Goal: Task Accomplishment & Management: Use online tool/utility

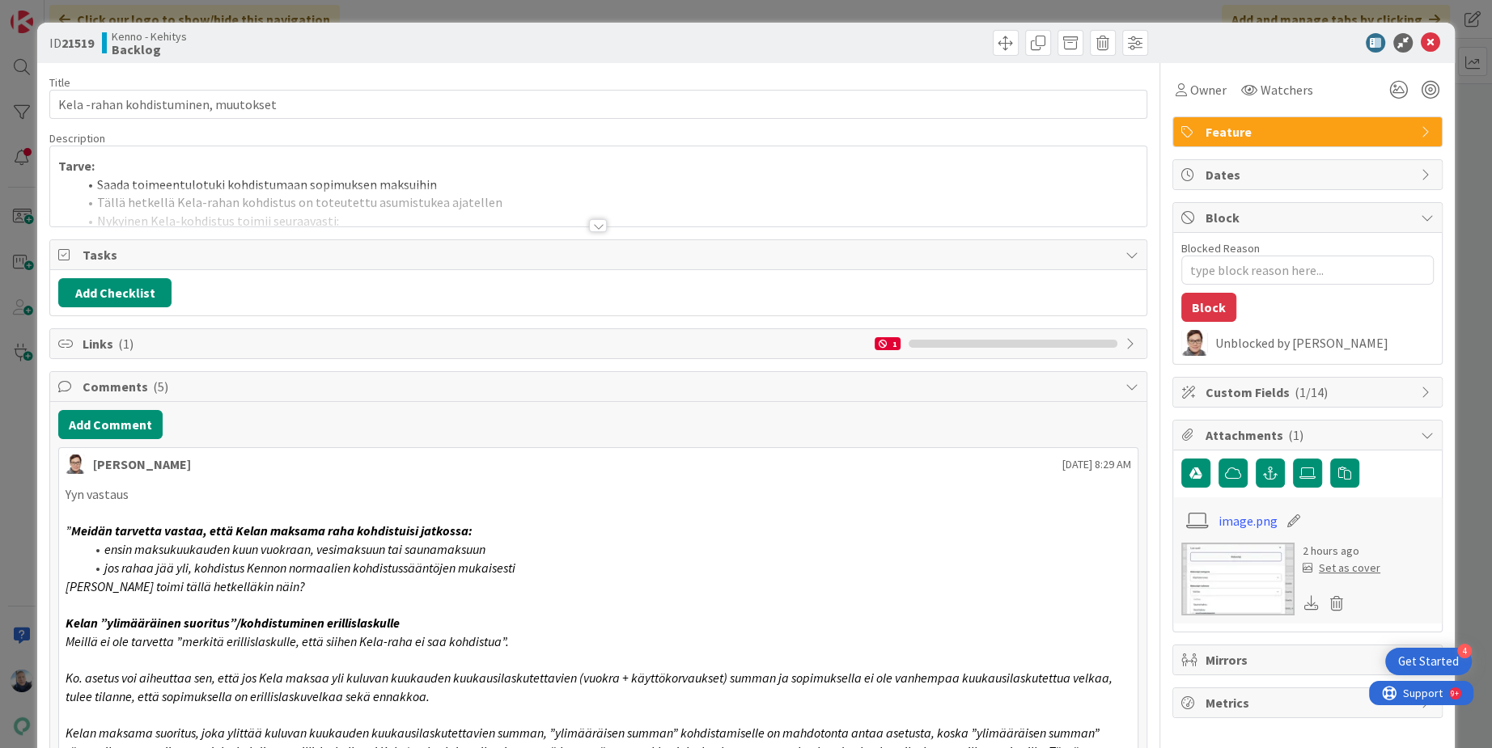
click at [602, 226] on div at bounding box center [598, 225] width 18 height 13
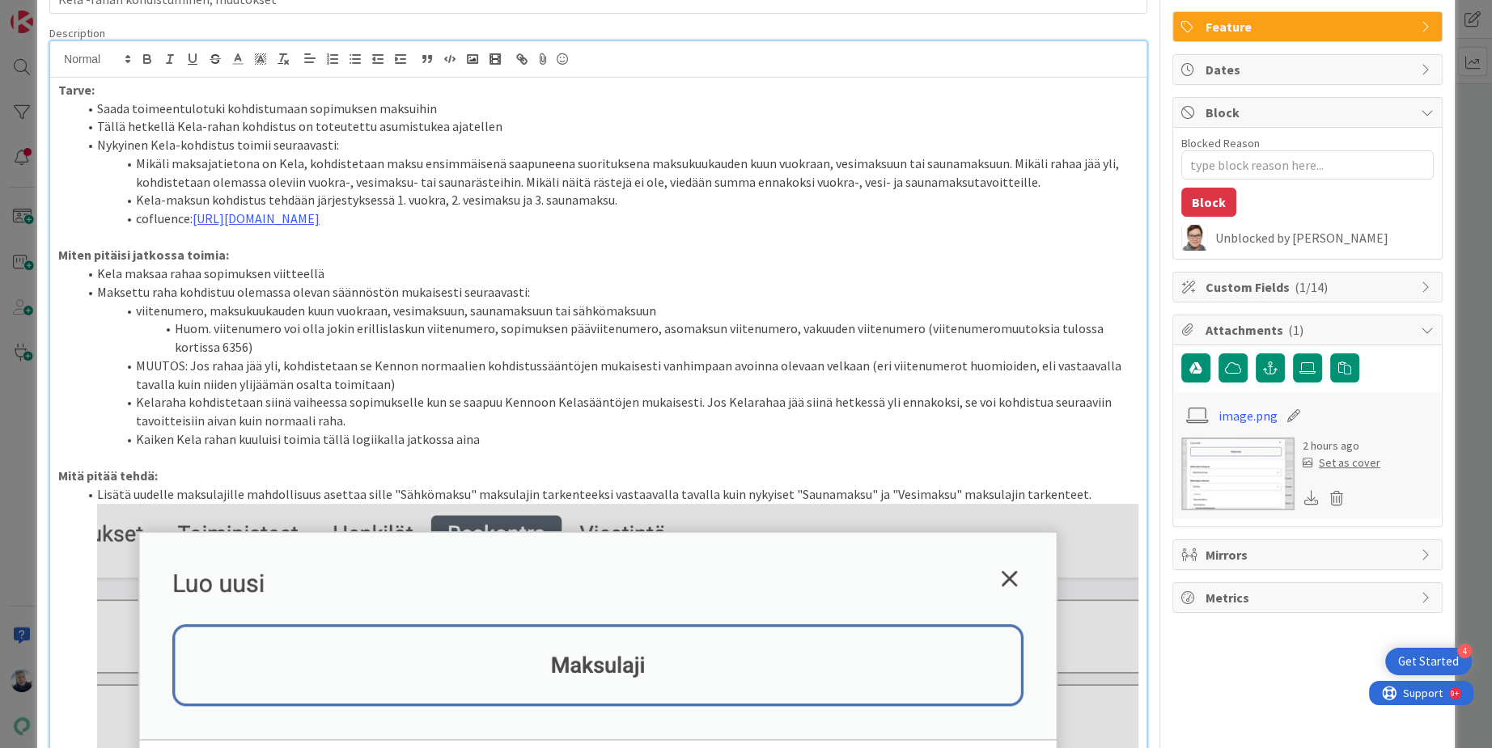
scroll to position [2601, 0]
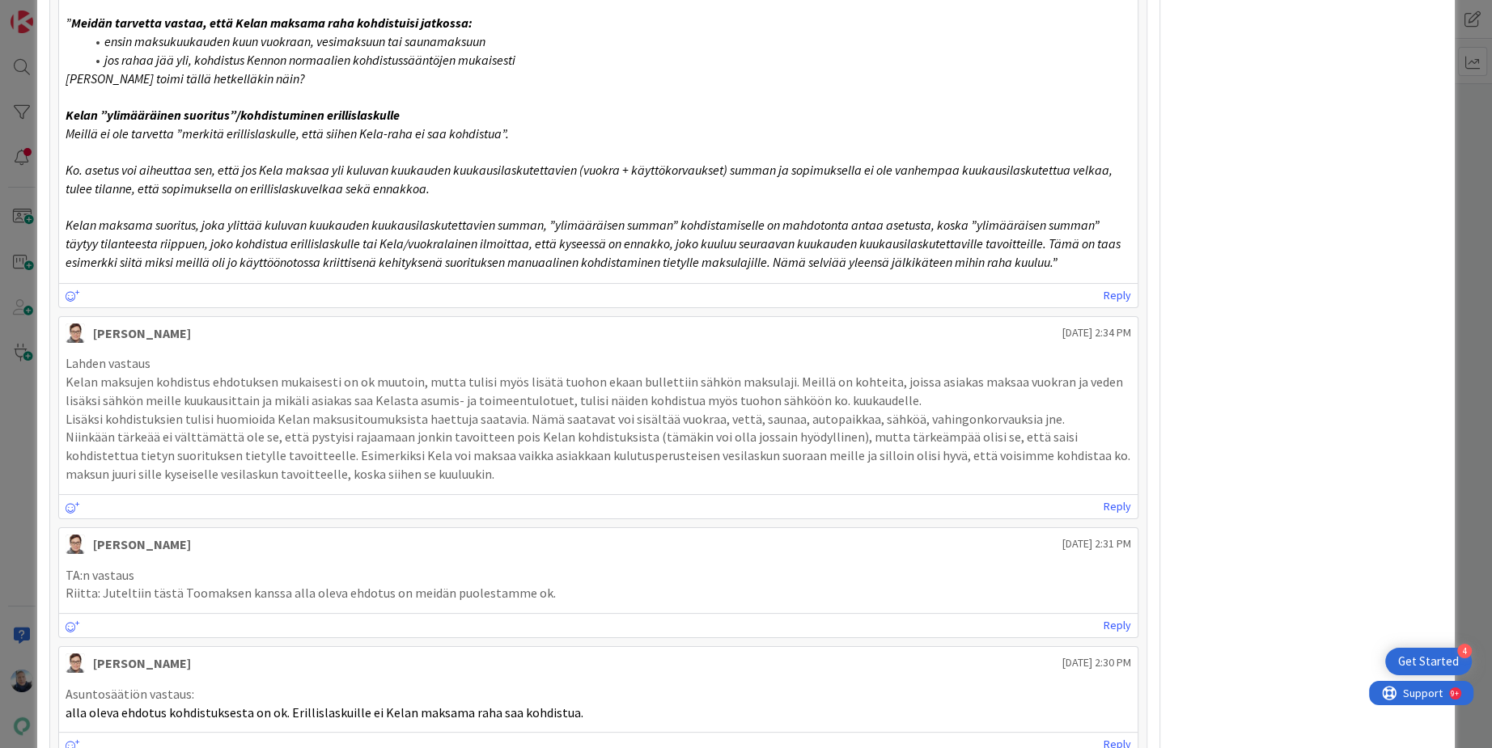
click at [1476, 88] on div "ID 21519 Kenno - Kehitys Backlog Title 36 / 128 Kela -rahan kohdistuminen, muut…" at bounding box center [746, 374] width 1492 height 748
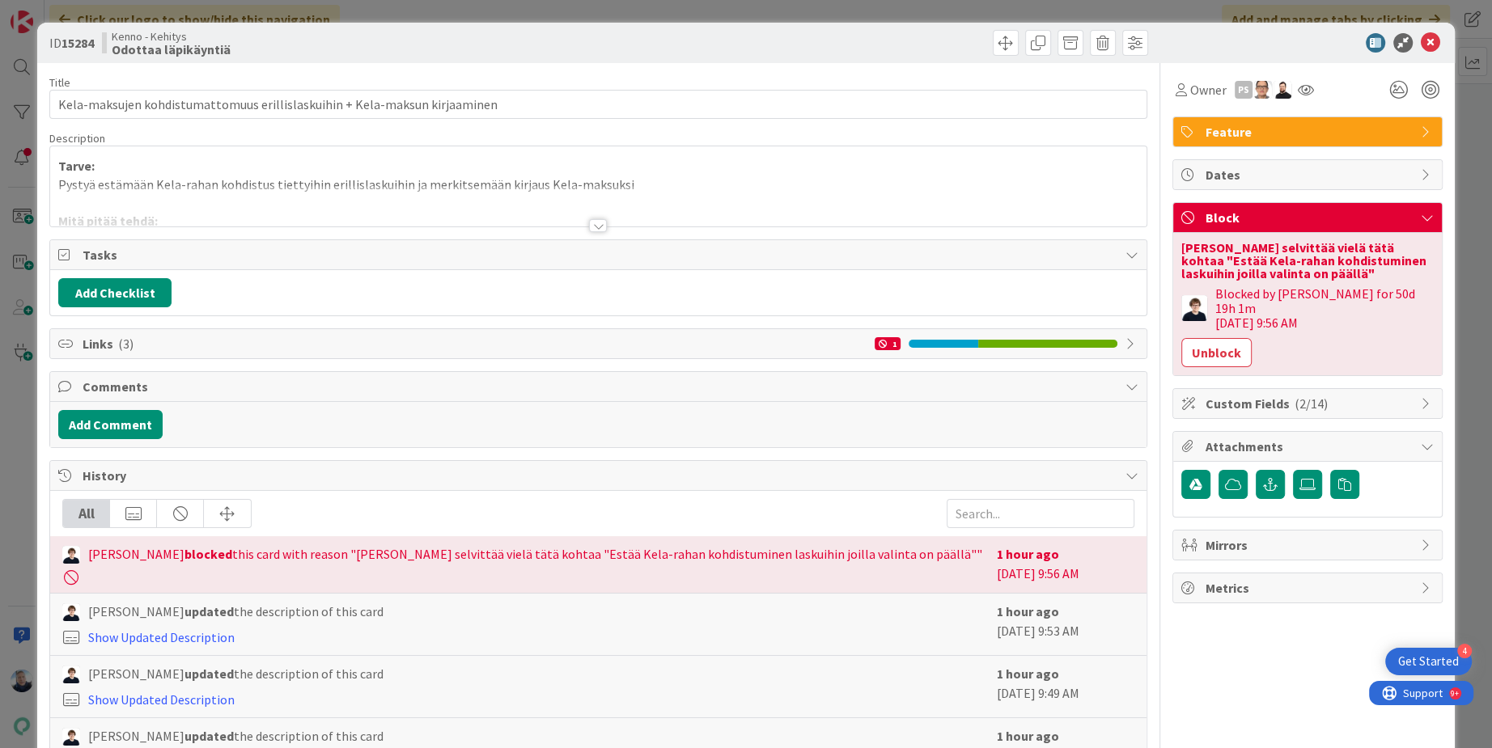
click at [598, 226] on div at bounding box center [598, 225] width 18 height 13
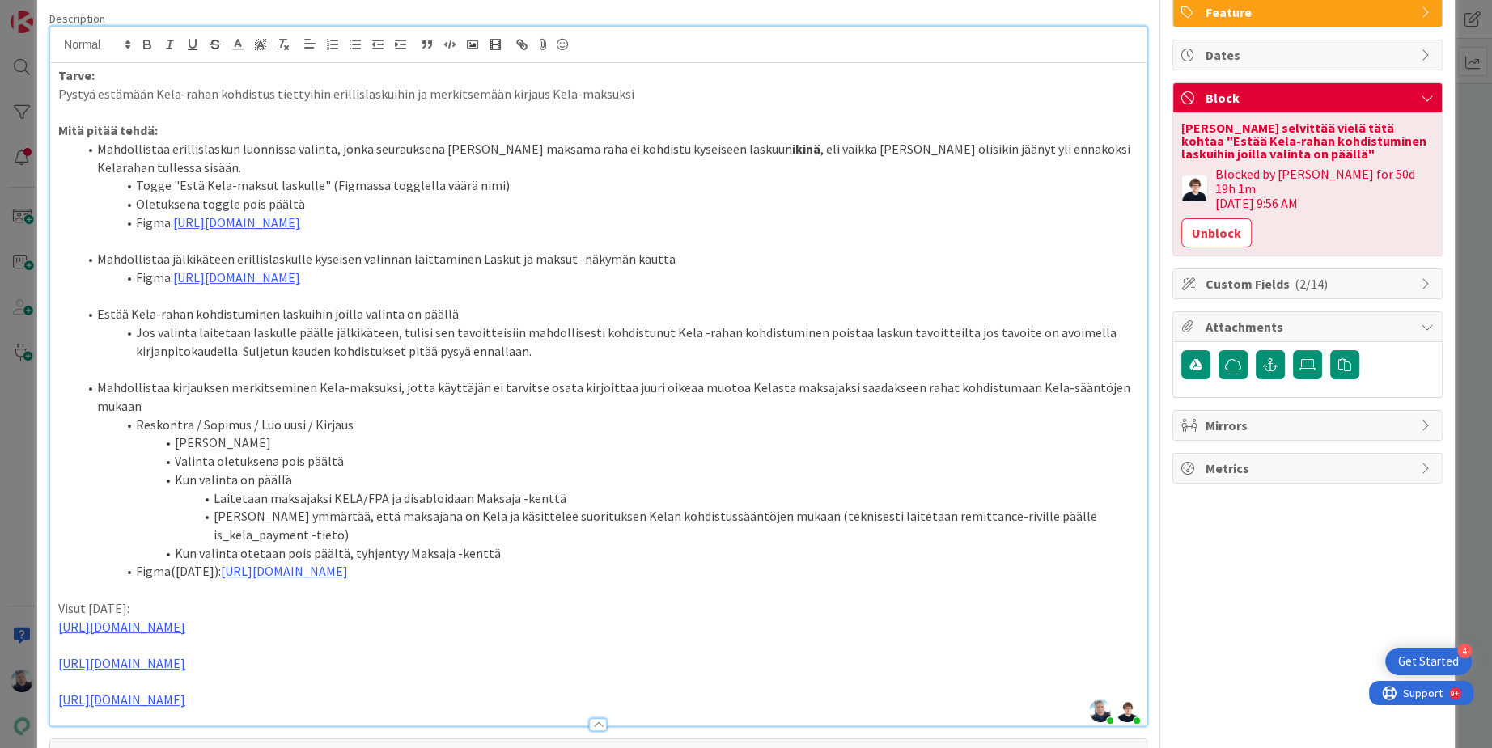
scroll to position [98, 0]
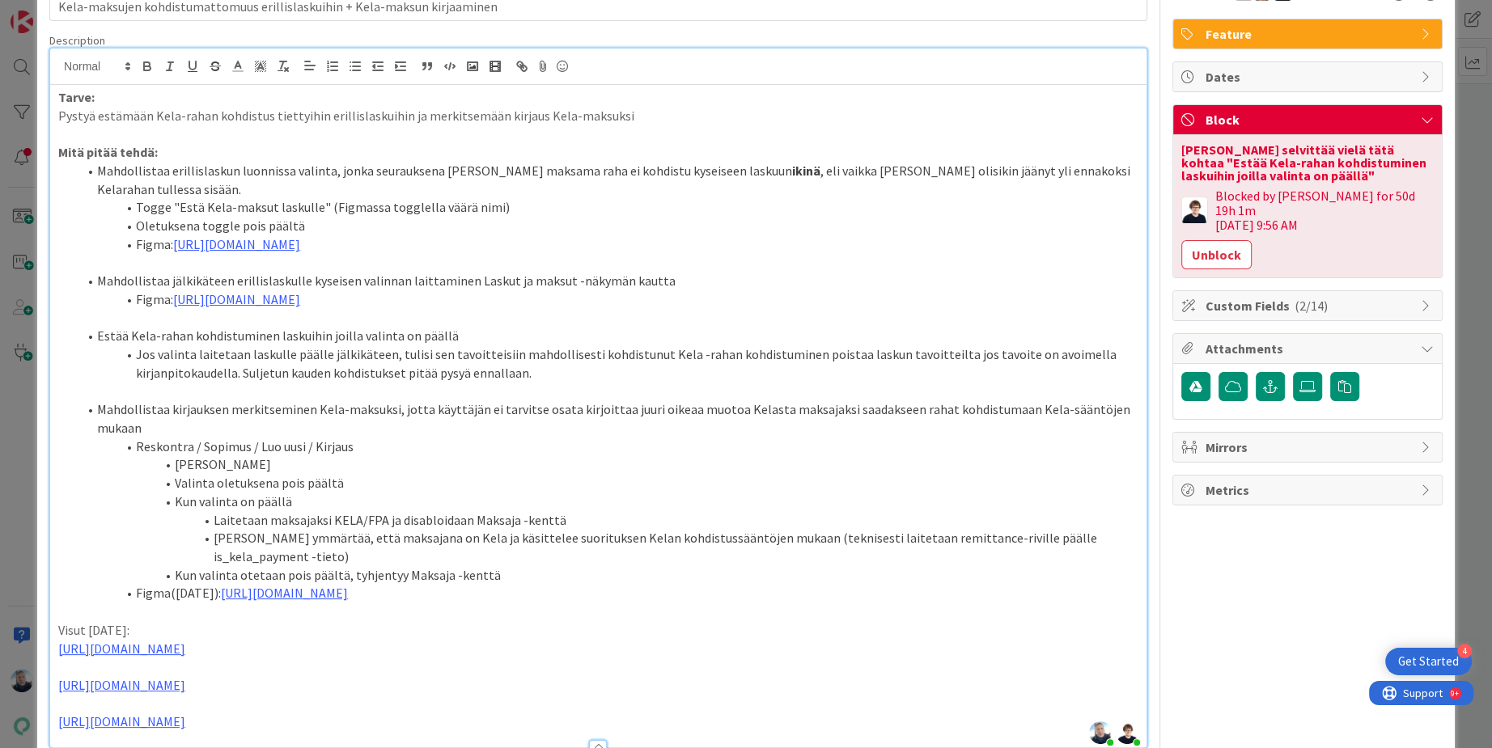
click at [1474, 172] on div "ID 15284 Kenno - Kehitys Odottaa läpikäyntiä Title 74 / 128 Kela-maksujen kohdi…" at bounding box center [746, 374] width 1492 height 748
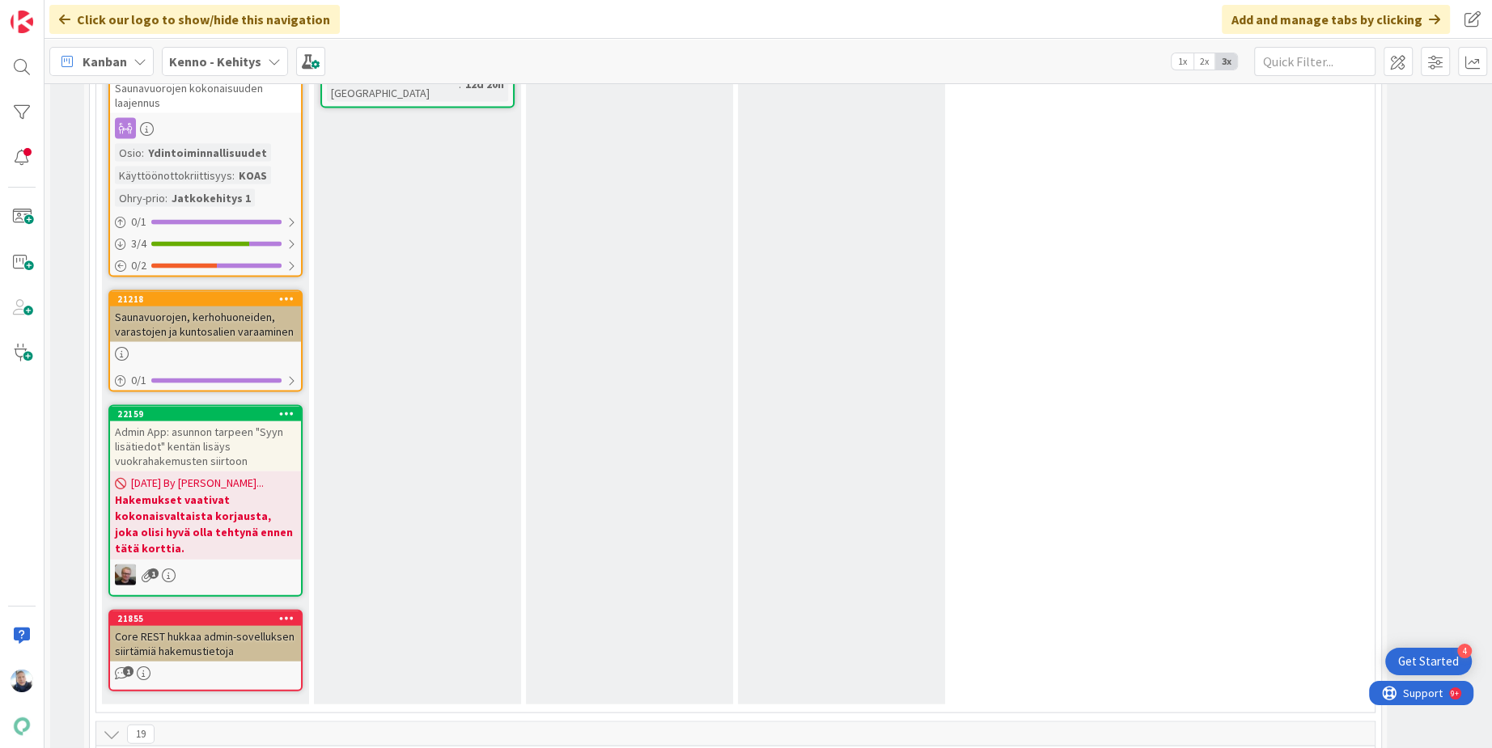
scroll to position [9302, 0]
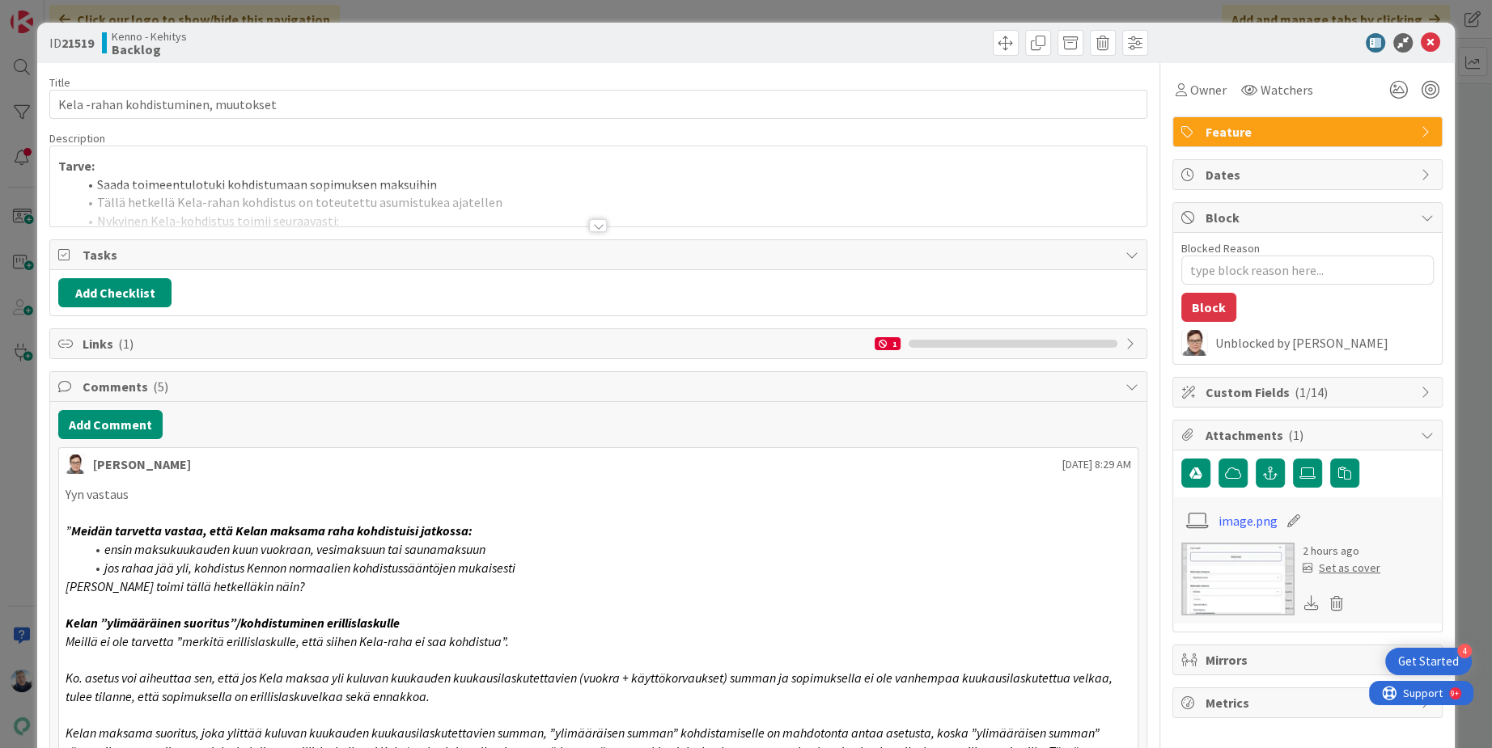
click at [601, 223] on div at bounding box center [598, 225] width 18 height 13
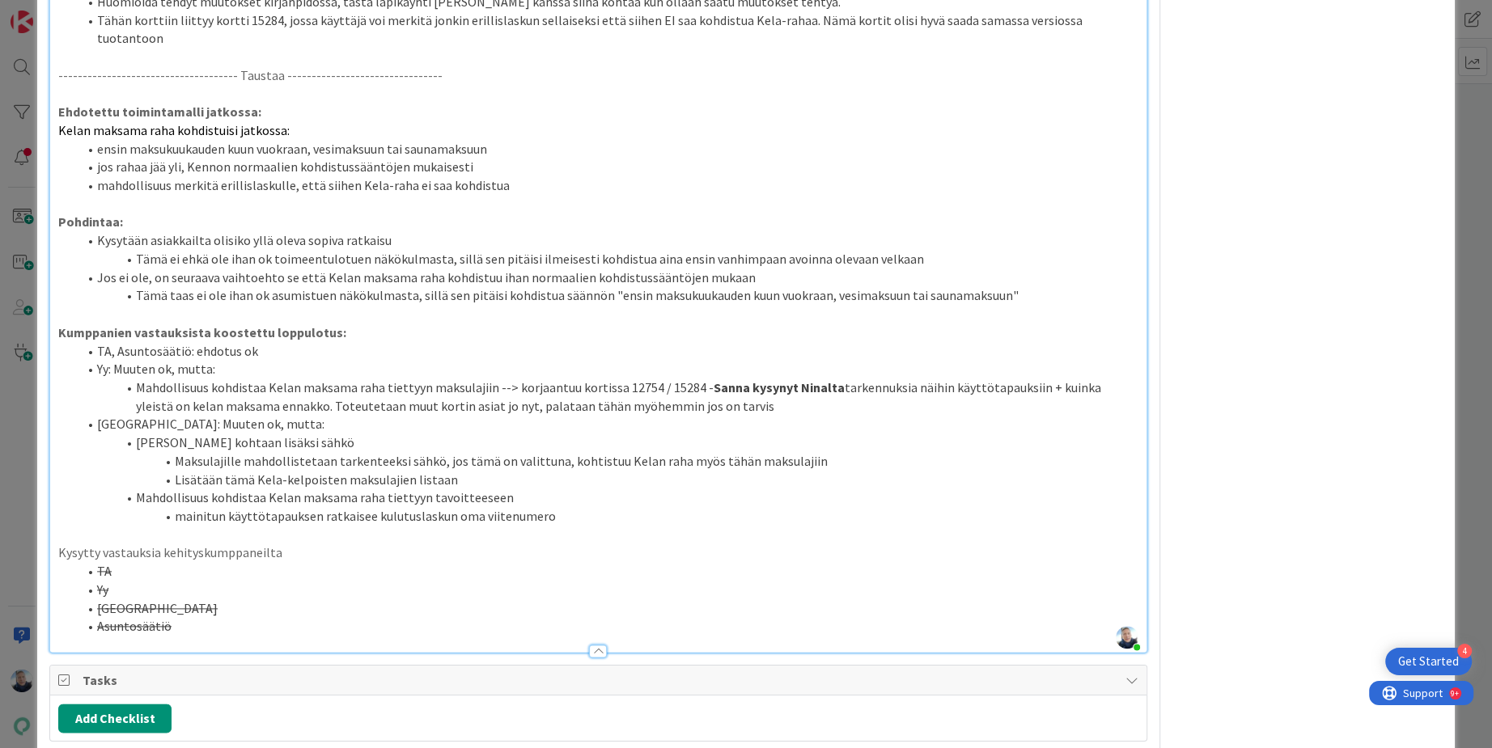
scroll to position [1659, 0]
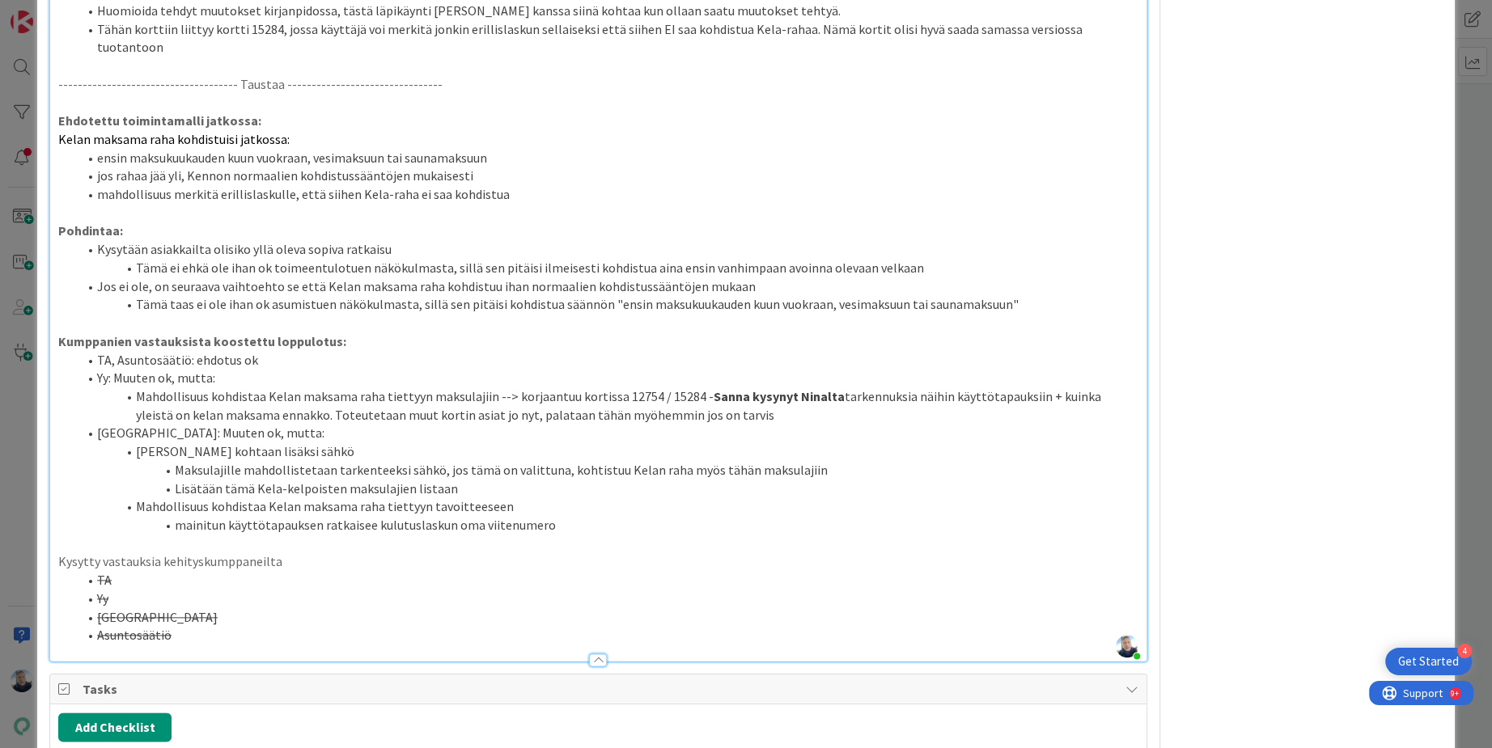
type textarea "x"
